Goal: Task Accomplishment & Management: Use online tool/utility

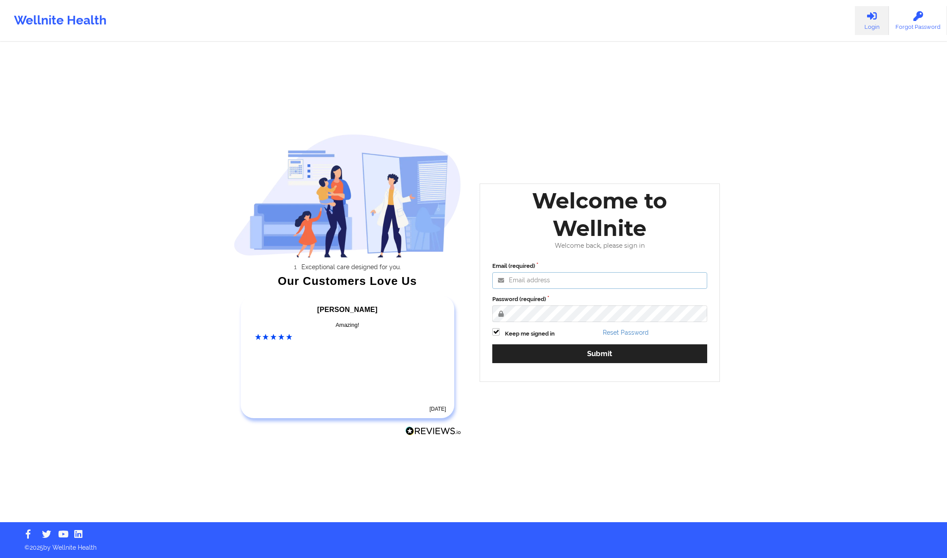
click at [520, 276] on input "Email (required)" at bounding box center [599, 280] width 215 height 17
paste input "[EMAIL_ADDRESS][DOMAIN_NAME]"
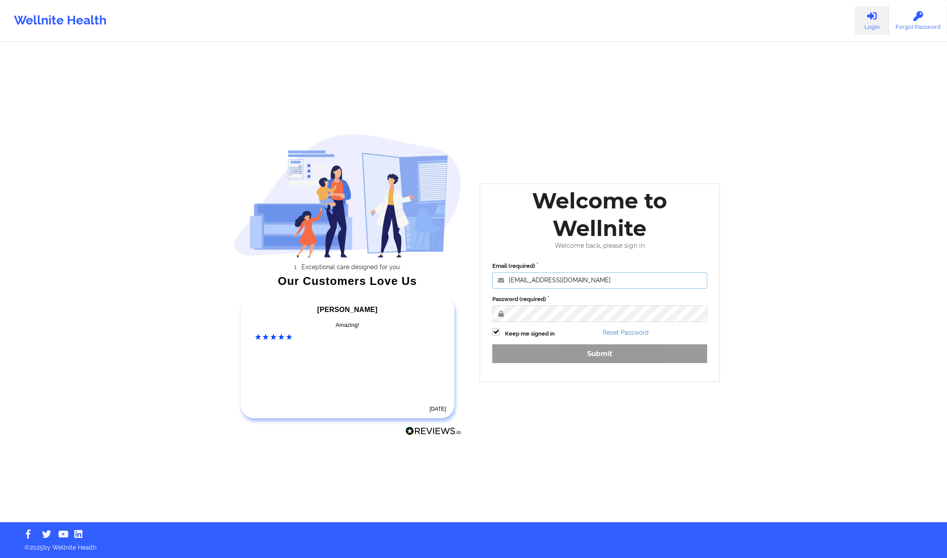
type input "[EMAIL_ADDRESS][DOMAIN_NAME]"
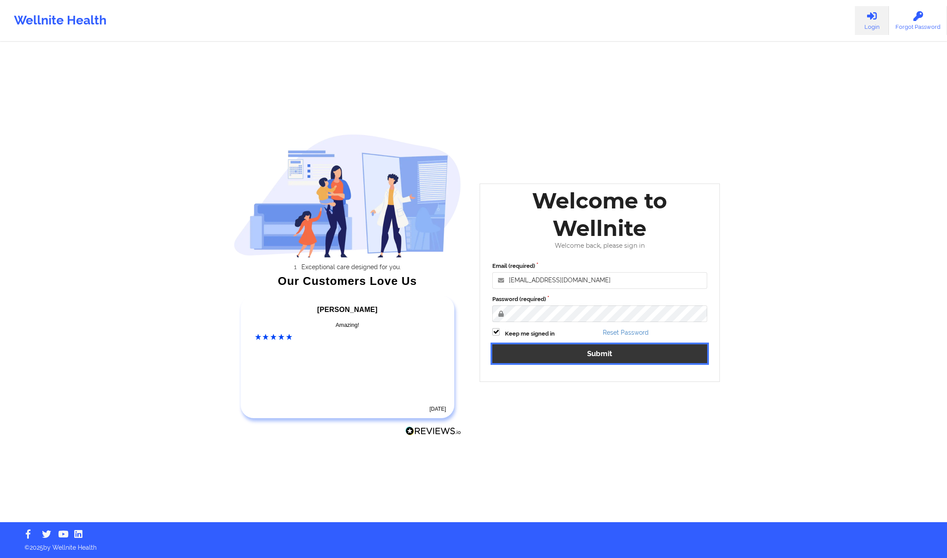
click at [620, 351] on button "Submit" at bounding box center [599, 353] width 215 height 19
click at [560, 349] on button "Submit" at bounding box center [599, 353] width 215 height 19
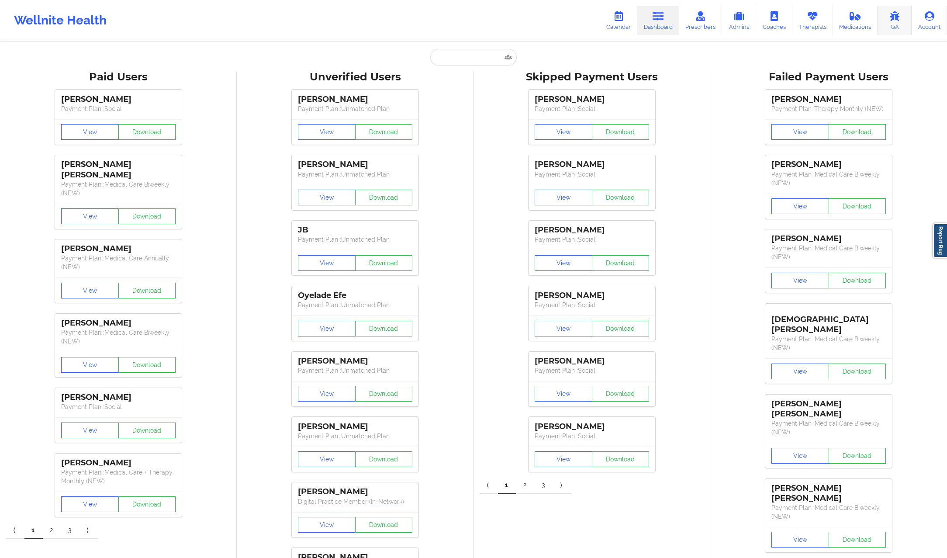
click at [903, 22] on link "QA" at bounding box center [894, 20] width 34 height 29
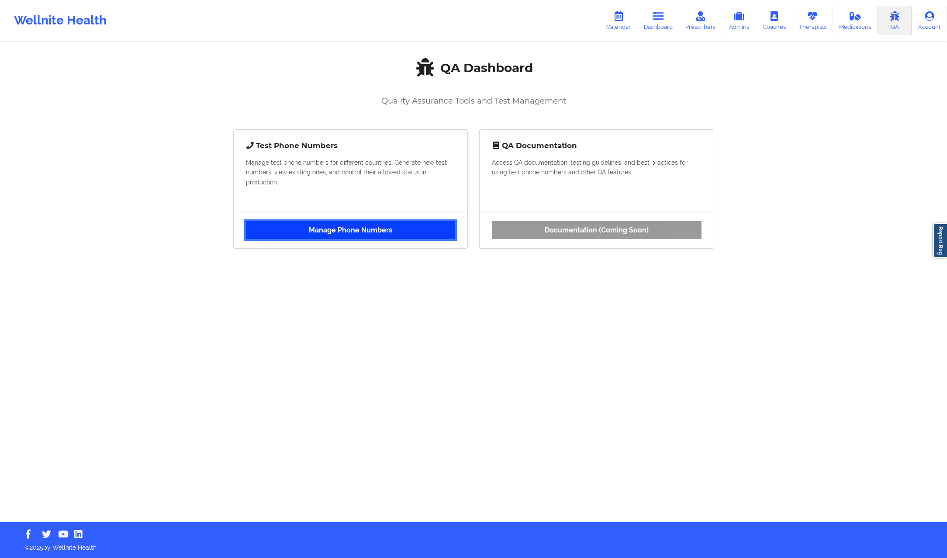
click at [386, 224] on link "Manage Phone Numbers" at bounding box center [351, 230] width 210 height 18
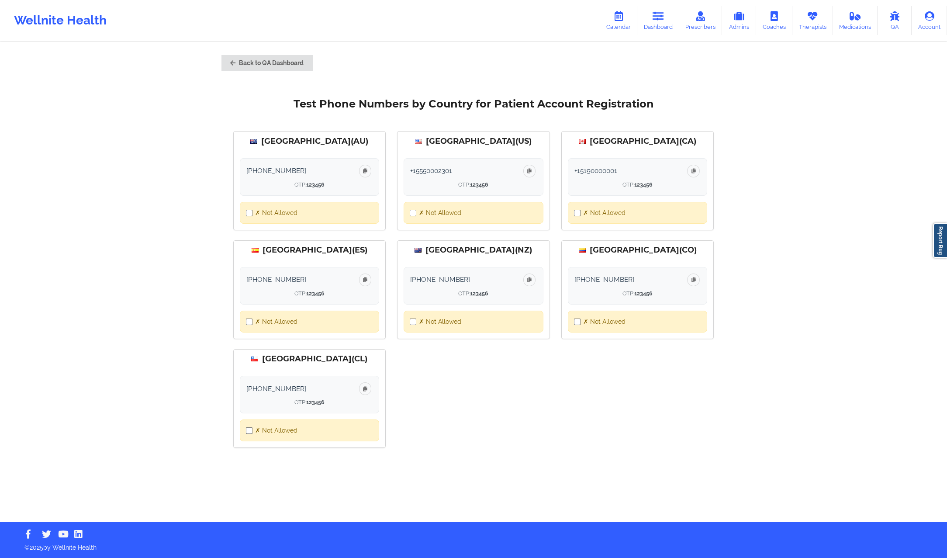
click at [435, 217] on div "✗ Not Allowed" at bounding box center [474, 213] width 140 height 22
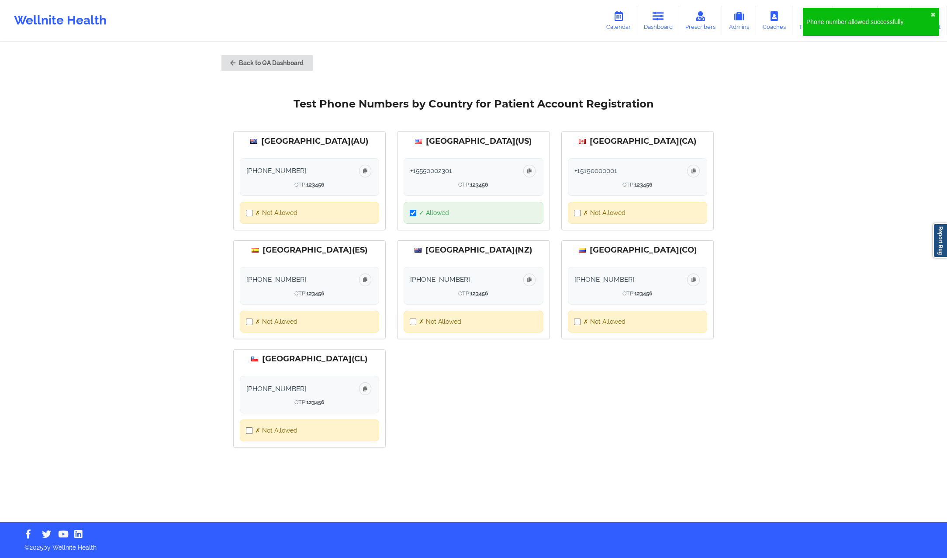
click at [474, 219] on div "✓ Allowed" at bounding box center [474, 213] width 140 height 22
checkbox input "false"
